Goal: Task Accomplishment & Management: Manage account settings

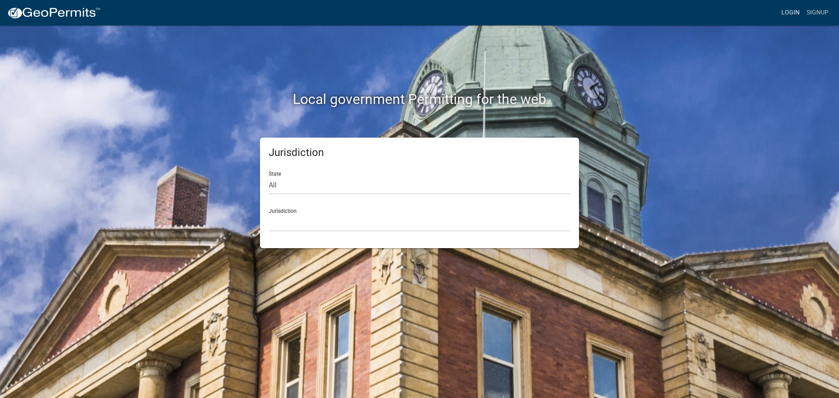
click at [792, 12] on link "Login" at bounding box center [790, 12] width 25 height 17
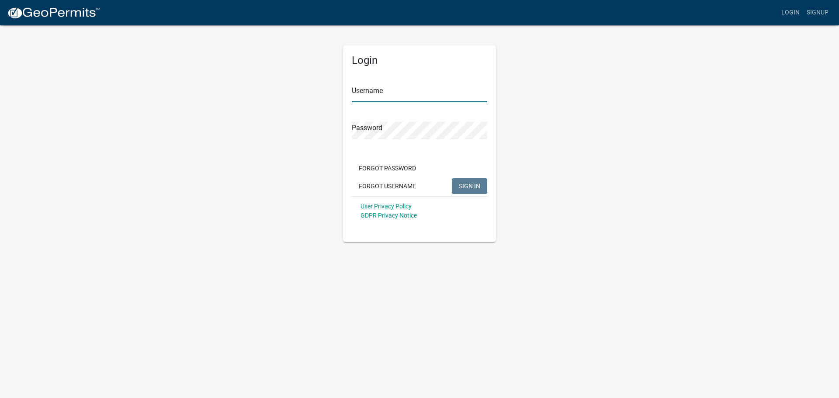
click at [384, 96] on input "Username" at bounding box center [420, 93] width 136 height 18
type input "seckert08"
click at [452, 178] on button "SIGN IN" at bounding box center [469, 186] width 35 height 16
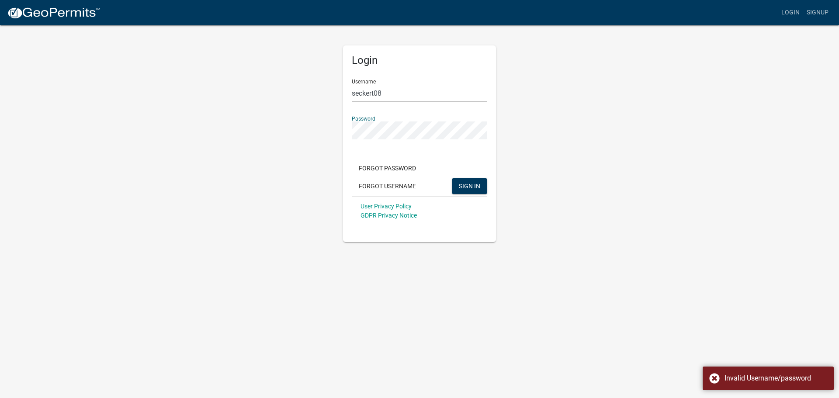
click at [452, 178] on button "SIGN IN" at bounding box center [469, 186] width 35 height 16
